Goal: Transaction & Acquisition: Download file/media

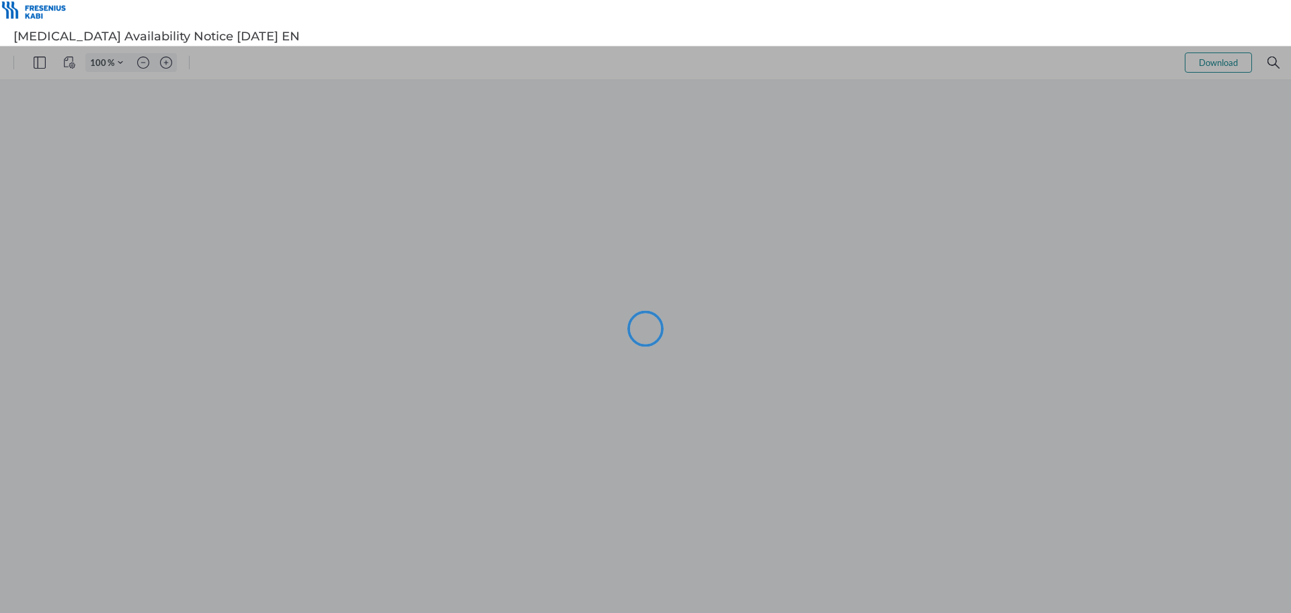
type input "99"
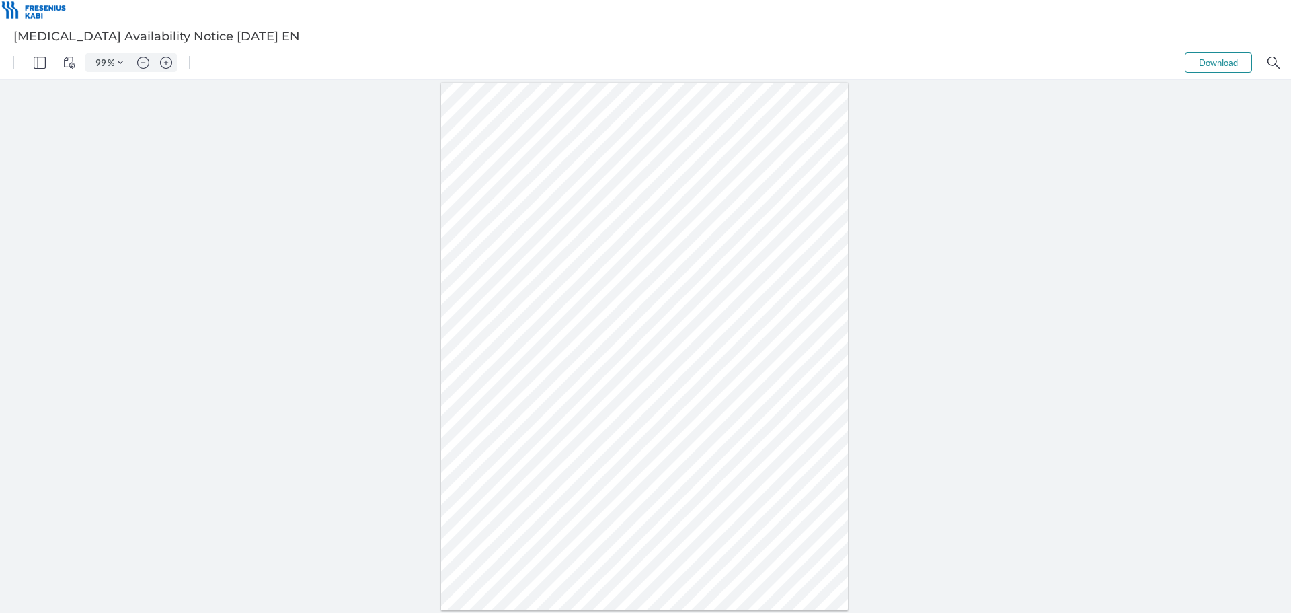
drag, startPoint x: 523, startPoint y: 361, endPoint x: 539, endPoint y: 381, distance: 25.8
click at [523, 361] on div at bounding box center [645, 346] width 408 height 527
drag, startPoint x: 543, startPoint y: 372, endPoint x: 519, endPoint y: 375, distance: 24.4
click at [519, 375] on div at bounding box center [645, 346] width 408 height 527
click at [1237, 64] on button "Download" at bounding box center [1218, 62] width 67 height 20
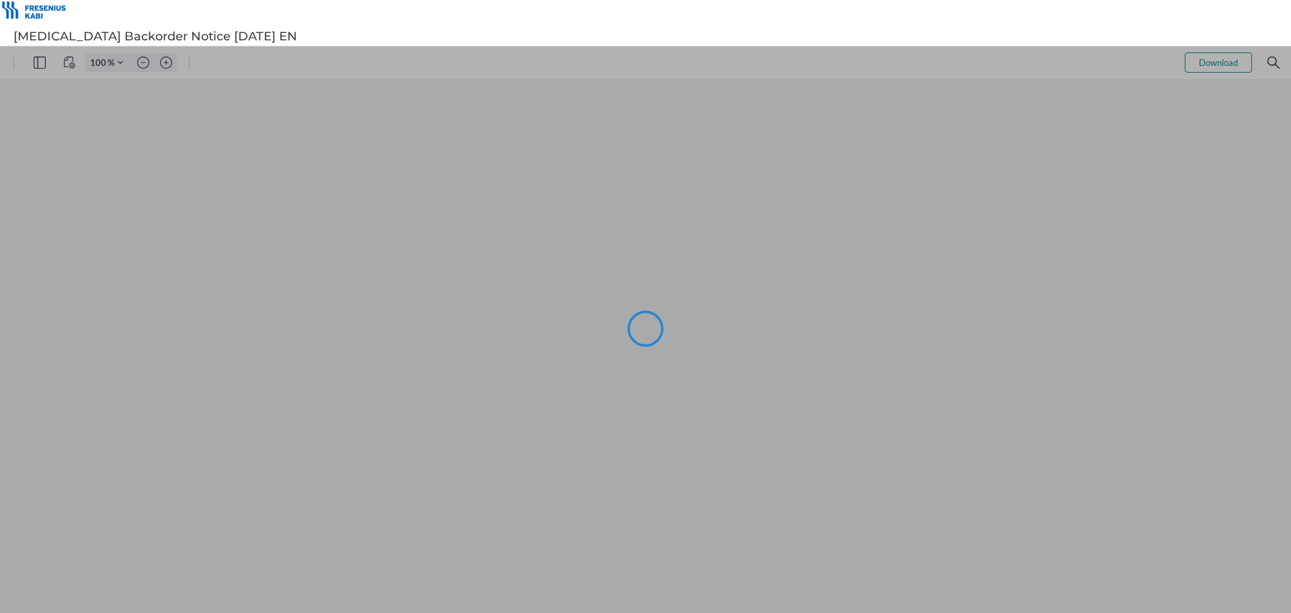
type input "99"
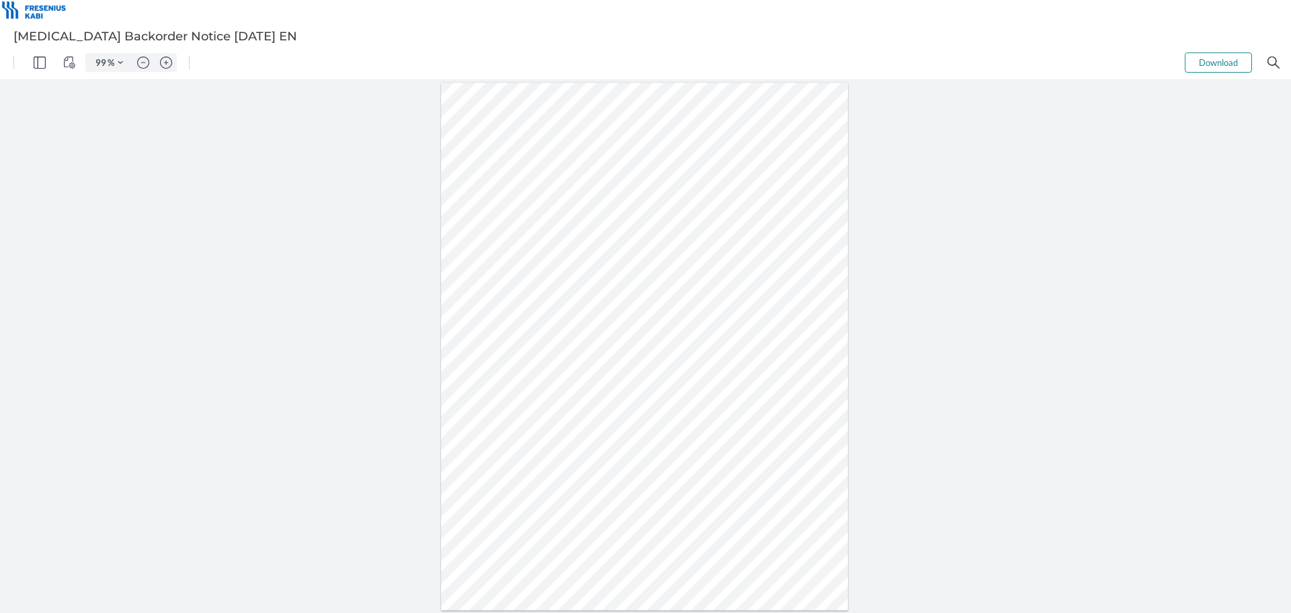
drag, startPoint x: 543, startPoint y: 377, endPoint x: 512, endPoint y: 379, distance: 31.1
click at [513, 375] on div at bounding box center [645, 346] width 408 height 527
click at [521, 379] on div at bounding box center [645, 346] width 408 height 527
drag, startPoint x: 544, startPoint y: 372, endPoint x: 525, endPoint y: 375, distance: 19.7
click at [525, 375] on div at bounding box center [645, 346] width 408 height 527
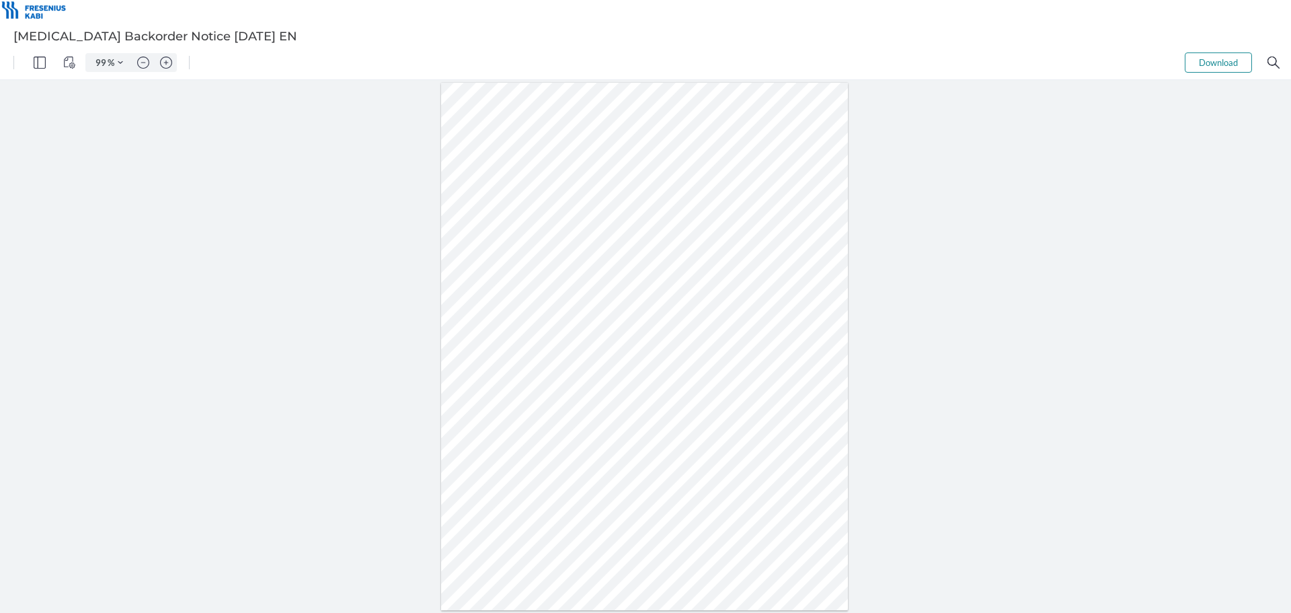
drag, startPoint x: 543, startPoint y: 375, endPoint x: 522, endPoint y: 377, distance: 20.9
click at [522, 377] on div at bounding box center [645, 346] width 408 height 527
click at [1230, 62] on button "Download" at bounding box center [1218, 62] width 67 height 20
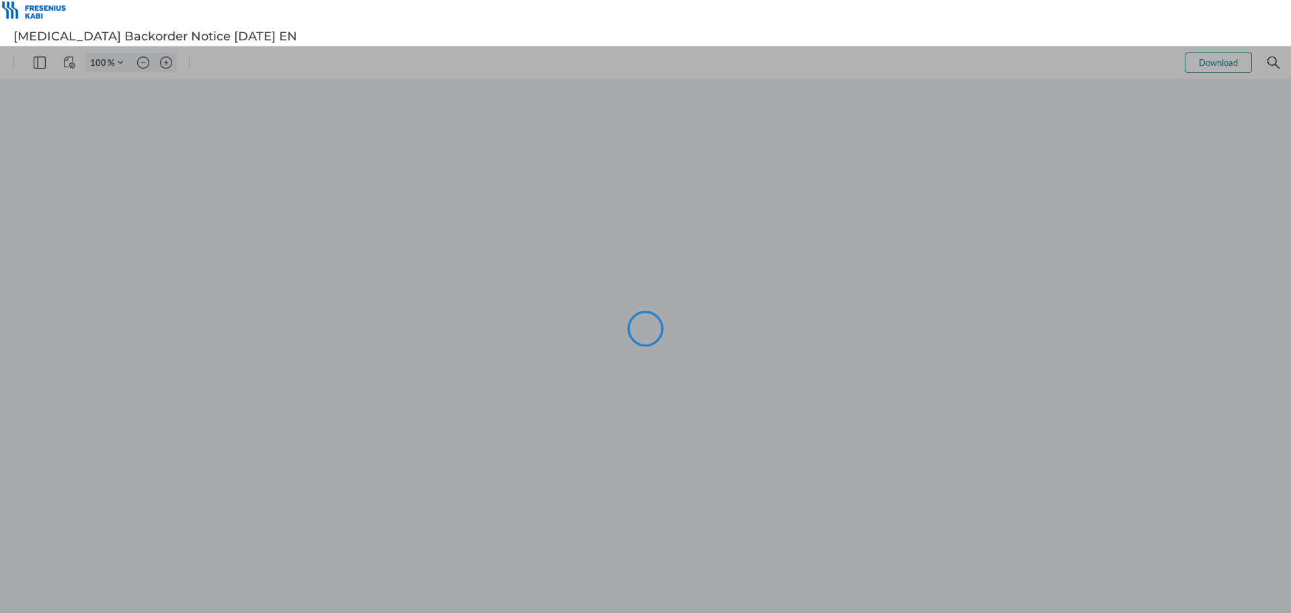
type input "99"
